Goal: Information Seeking & Learning: Learn about a topic

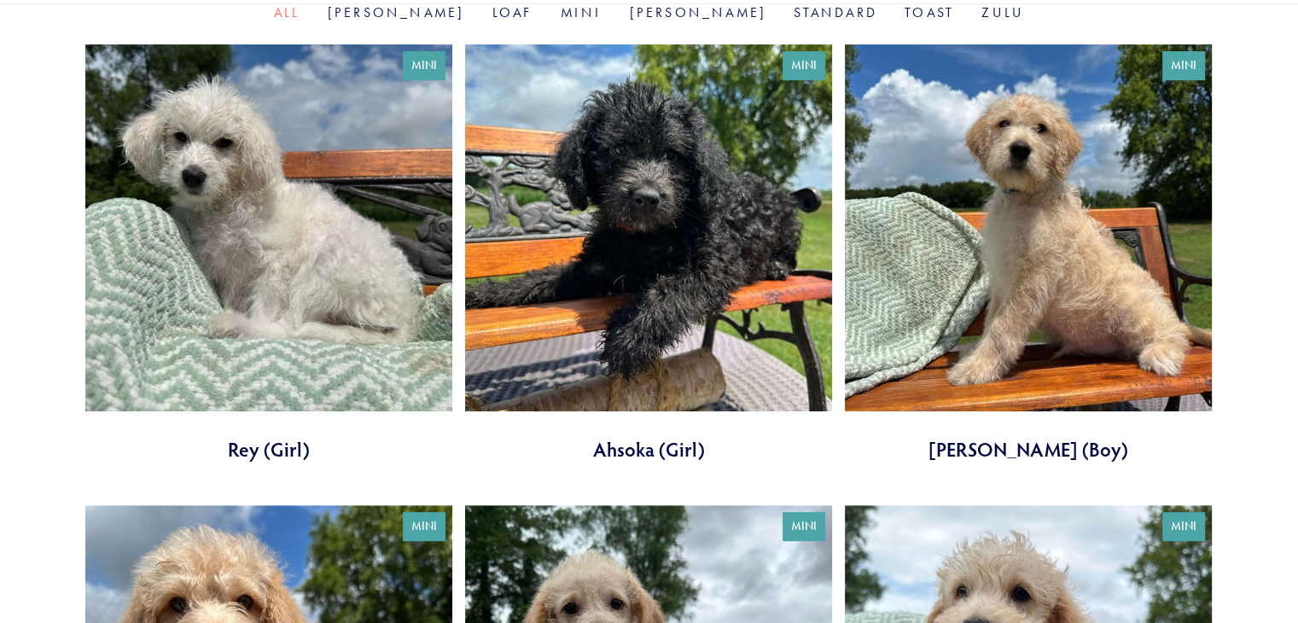
scroll to position [620, 0]
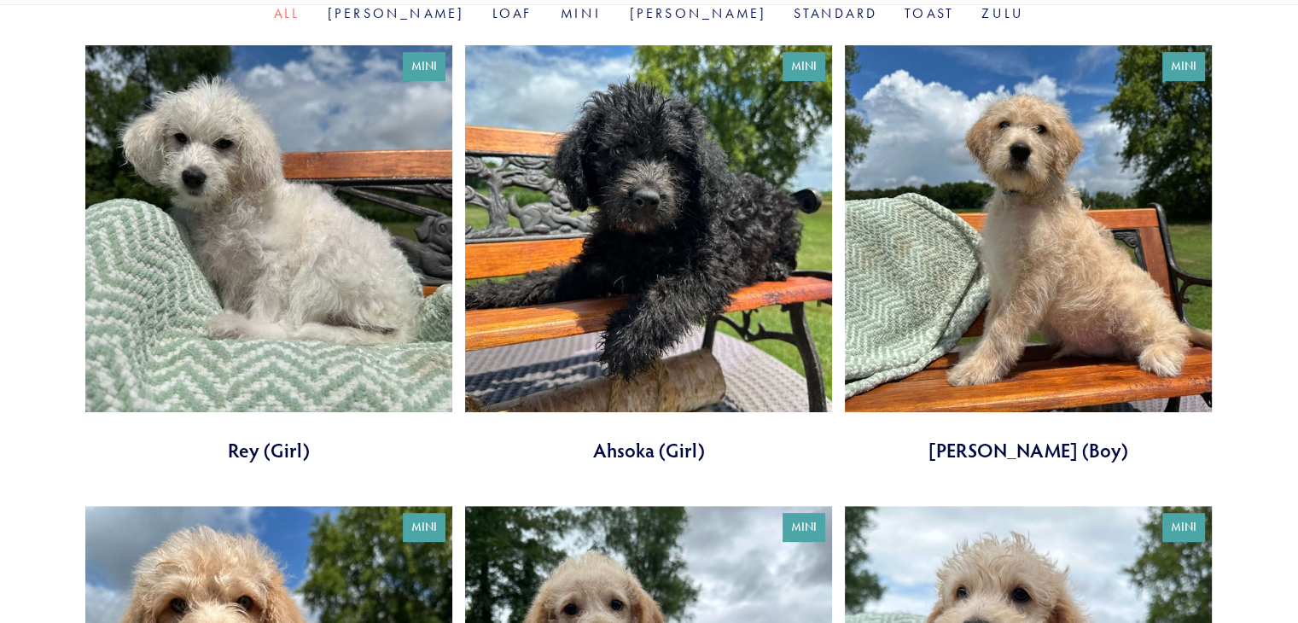
click at [1033, 329] on link at bounding box center [1028, 254] width 367 height 418
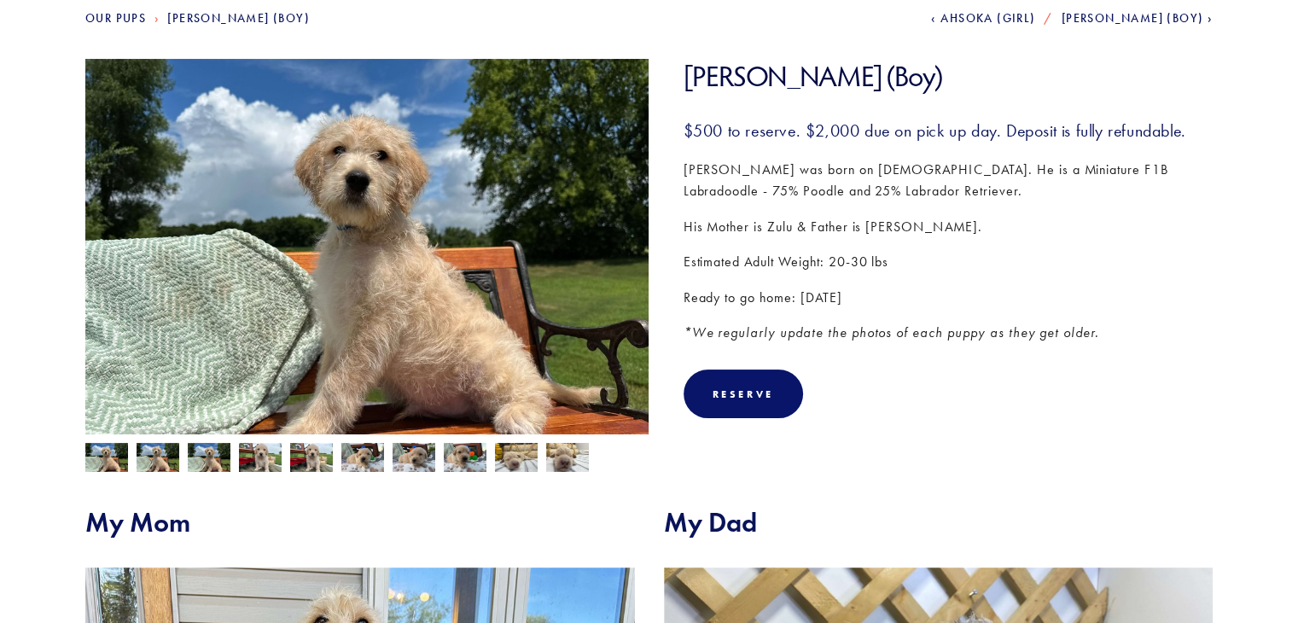
scroll to position [197, 0]
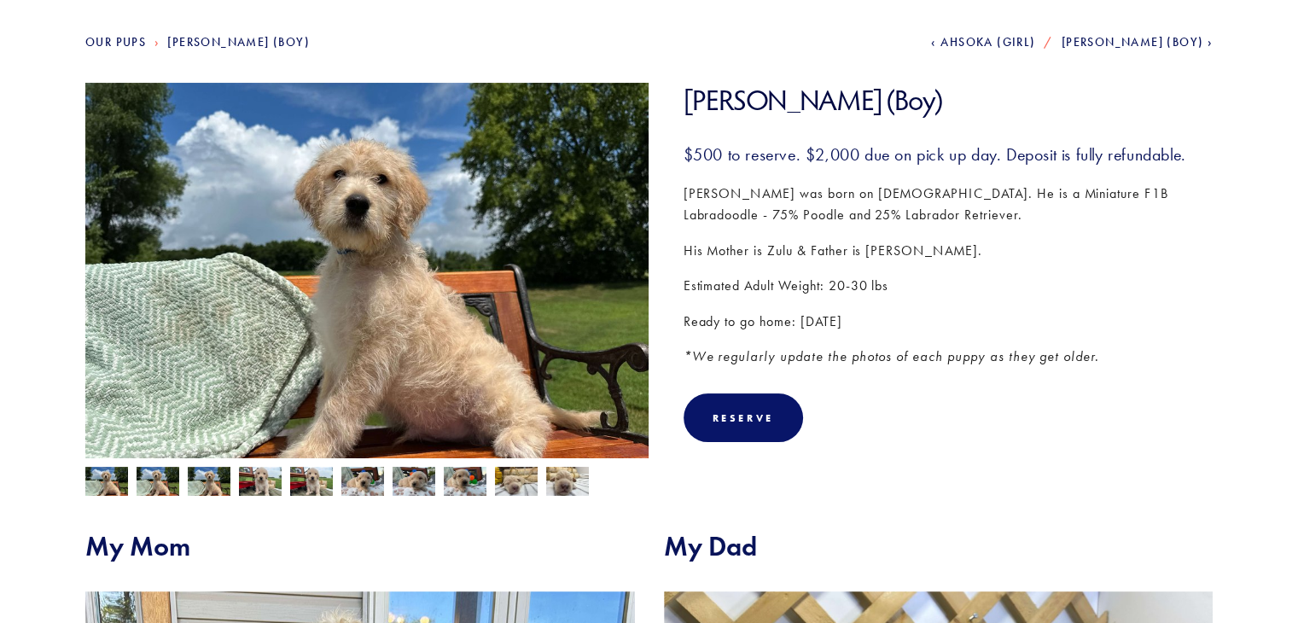
click at [553, 483] on img at bounding box center [567, 481] width 43 height 32
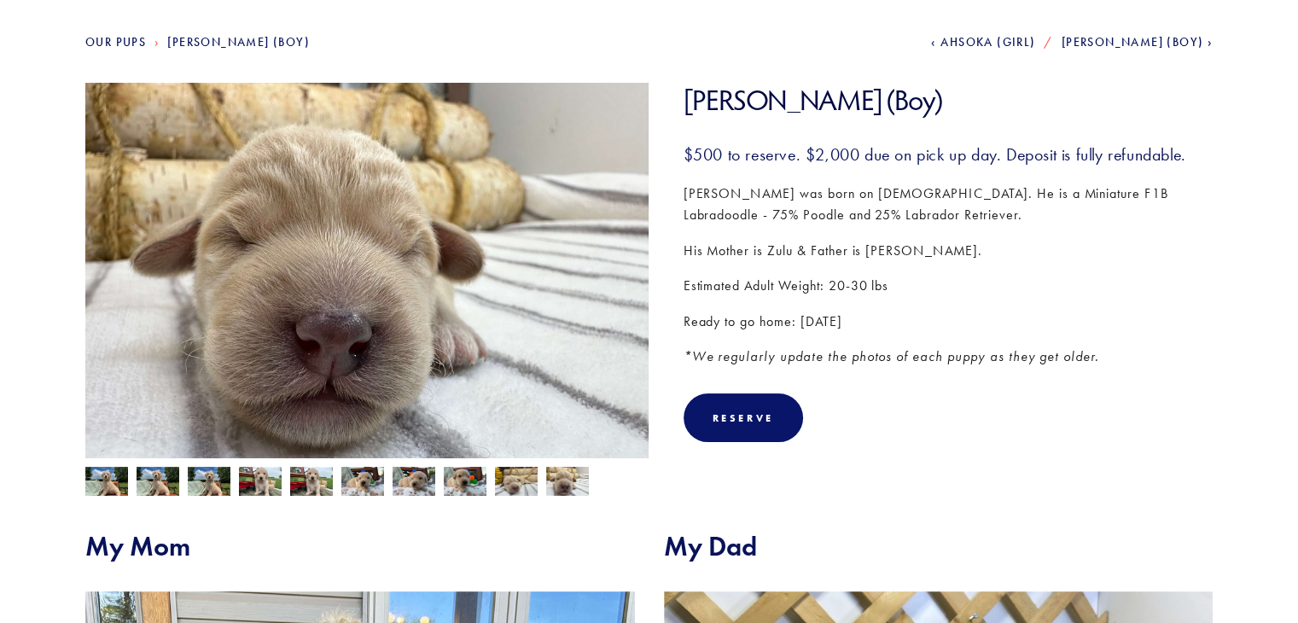
click at [466, 481] on img at bounding box center [465, 481] width 43 height 32
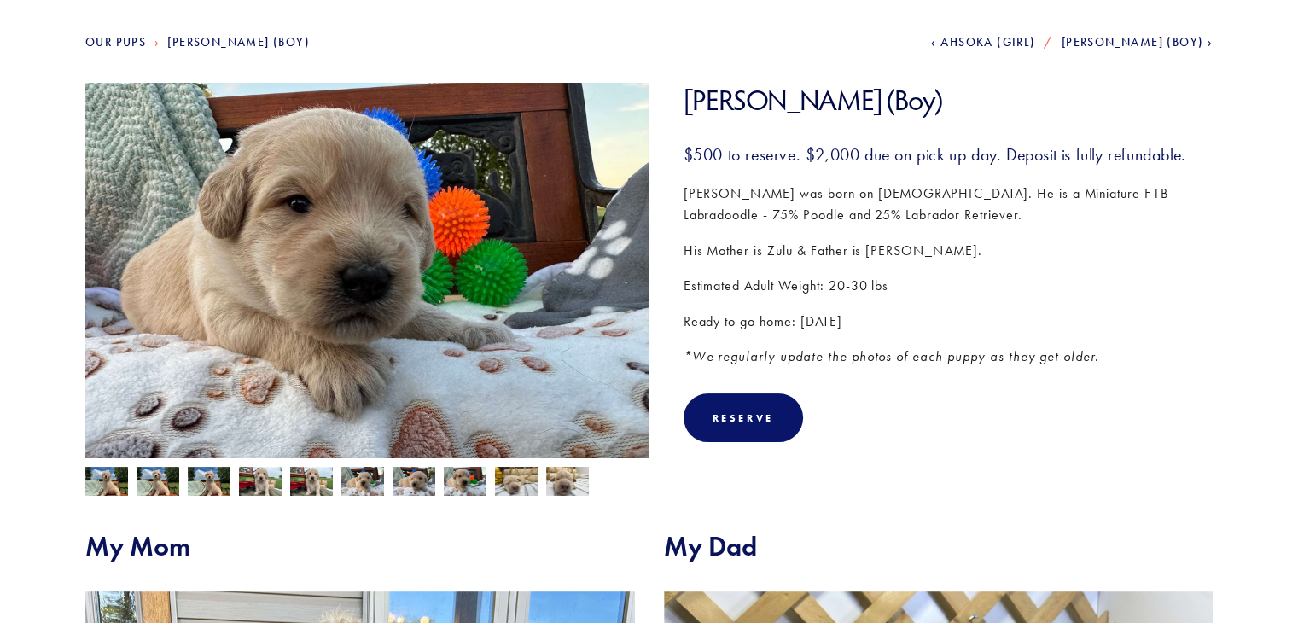
click at [358, 482] on img at bounding box center [362, 481] width 43 height 32
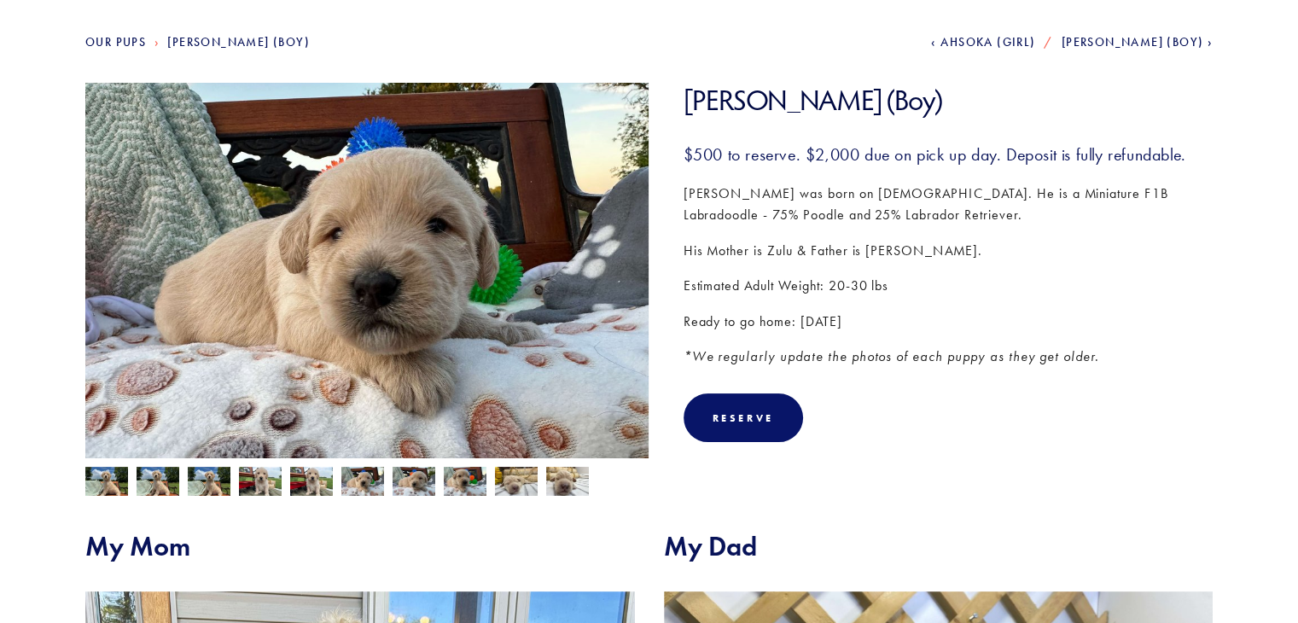
click at [313, 484] on img at bounding box center [311, 483] width 43 height 32
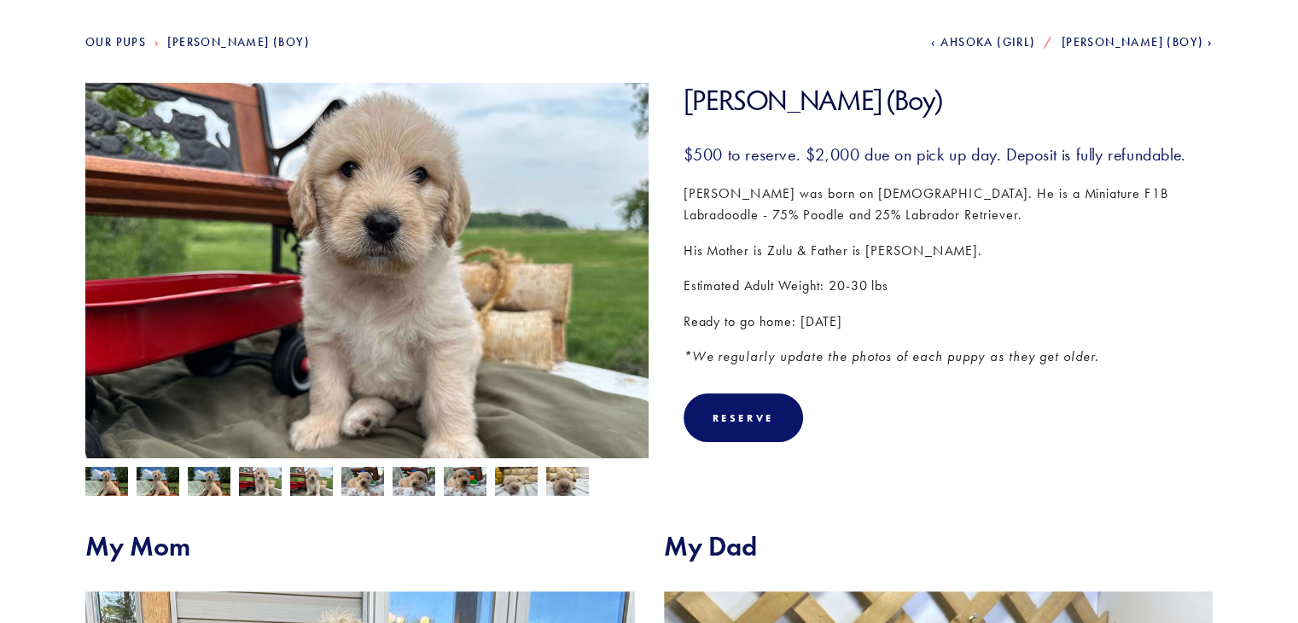
click at [270, 486] on img at bounding box center [260, 483] width 43 height 32
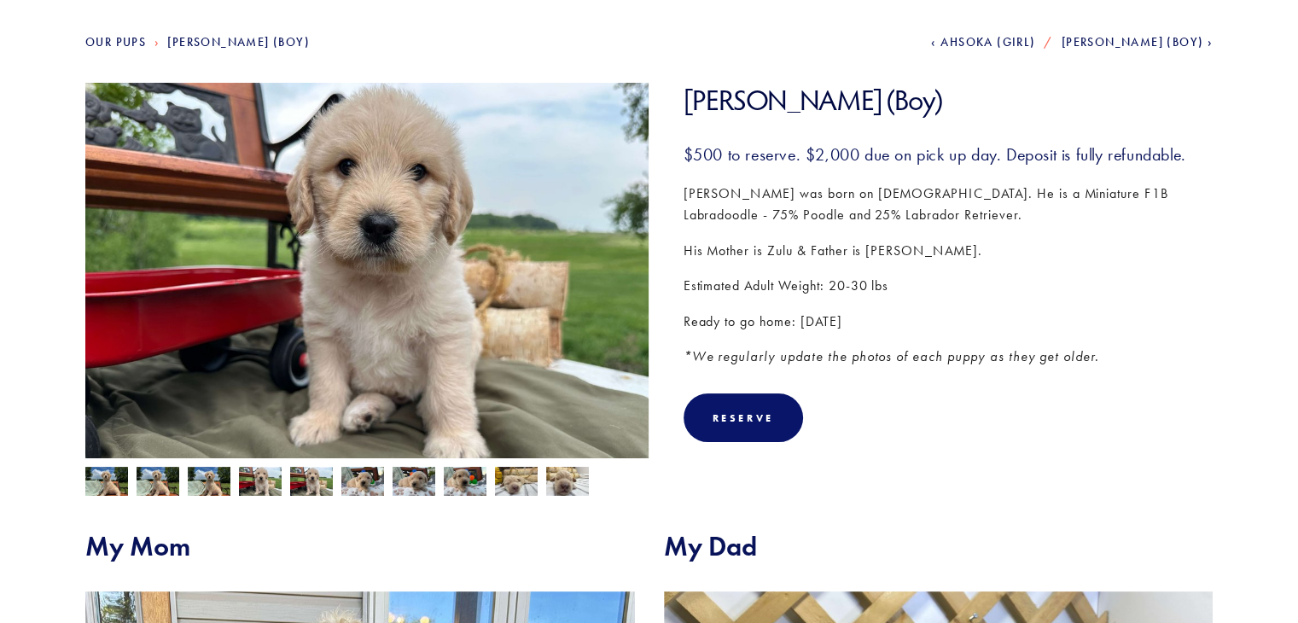
click at [215, 477] on img at bounding box center [209, 483] width 43 height 32
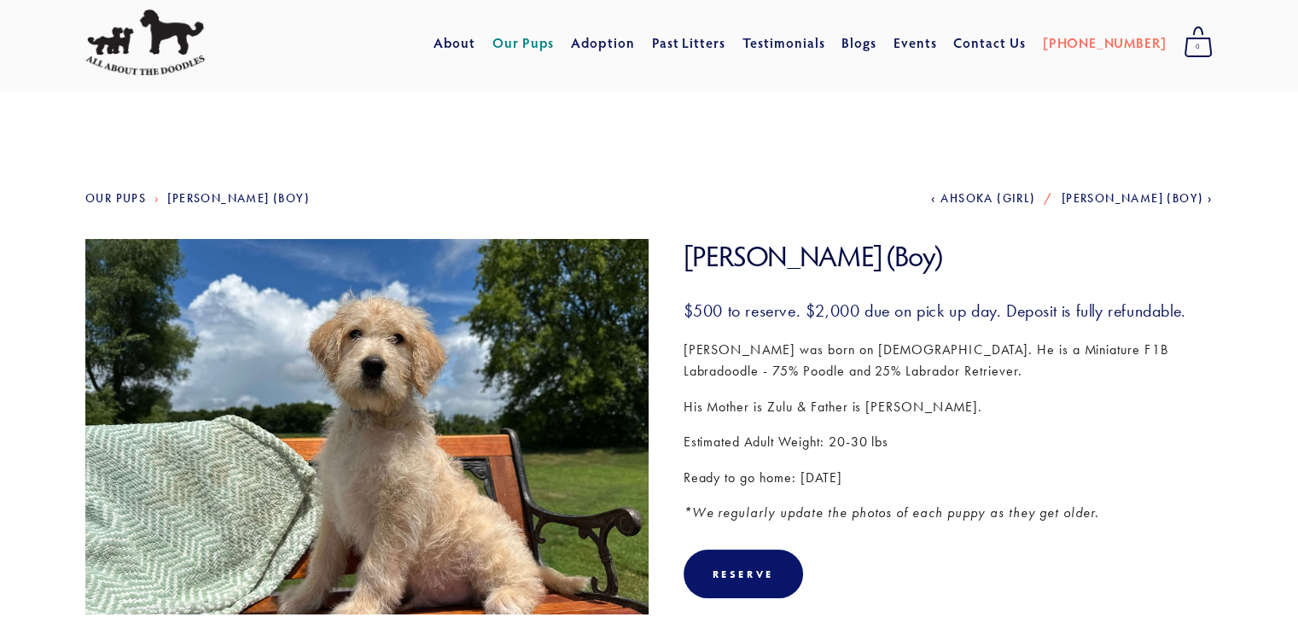
scroll to position [0, 0]
